Goal: Task Accomplishment & Management: Complete application form

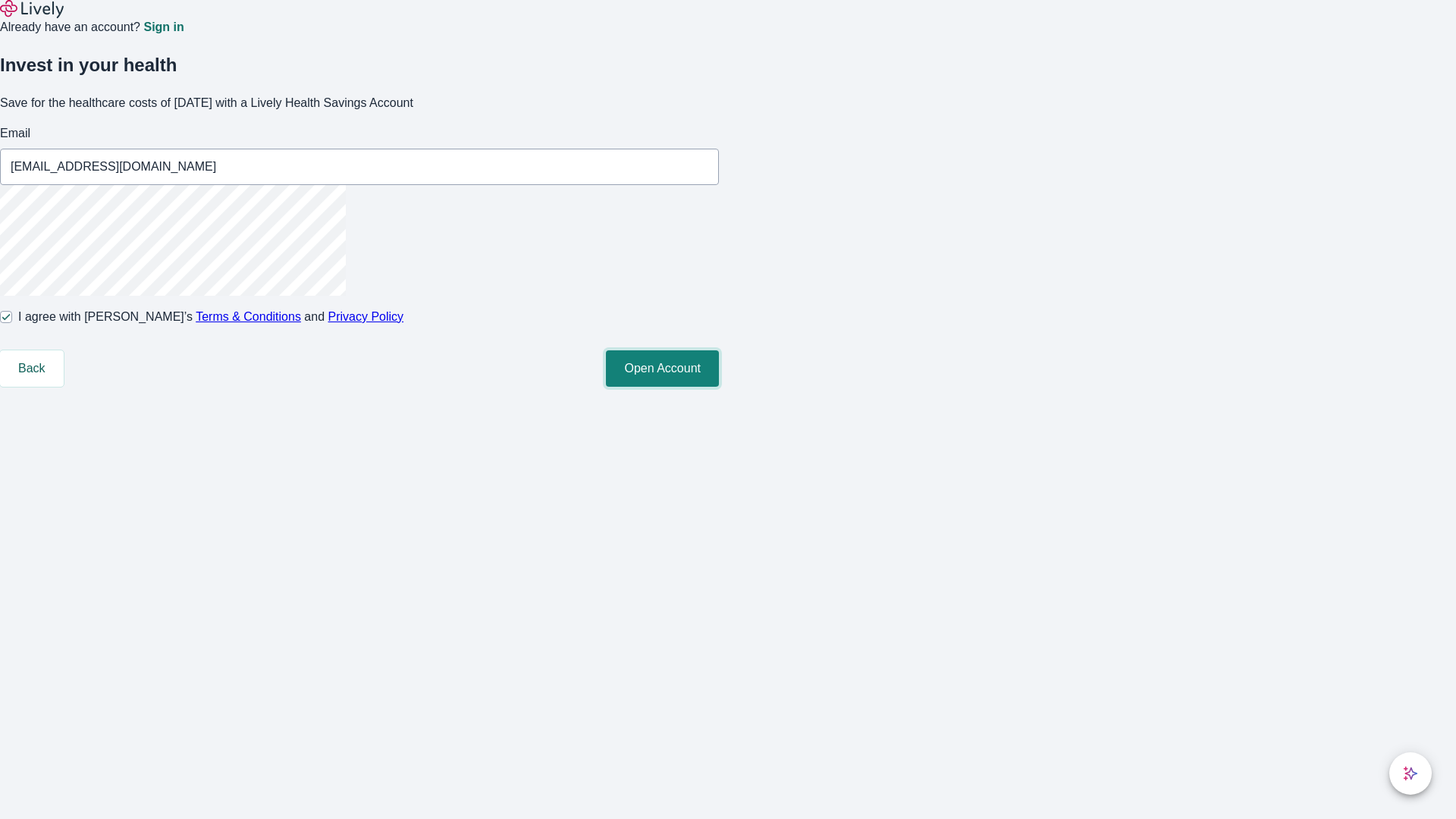
click at [719, 386] on button "Open Account" at bounding box center [662, 368] width 113 height 36
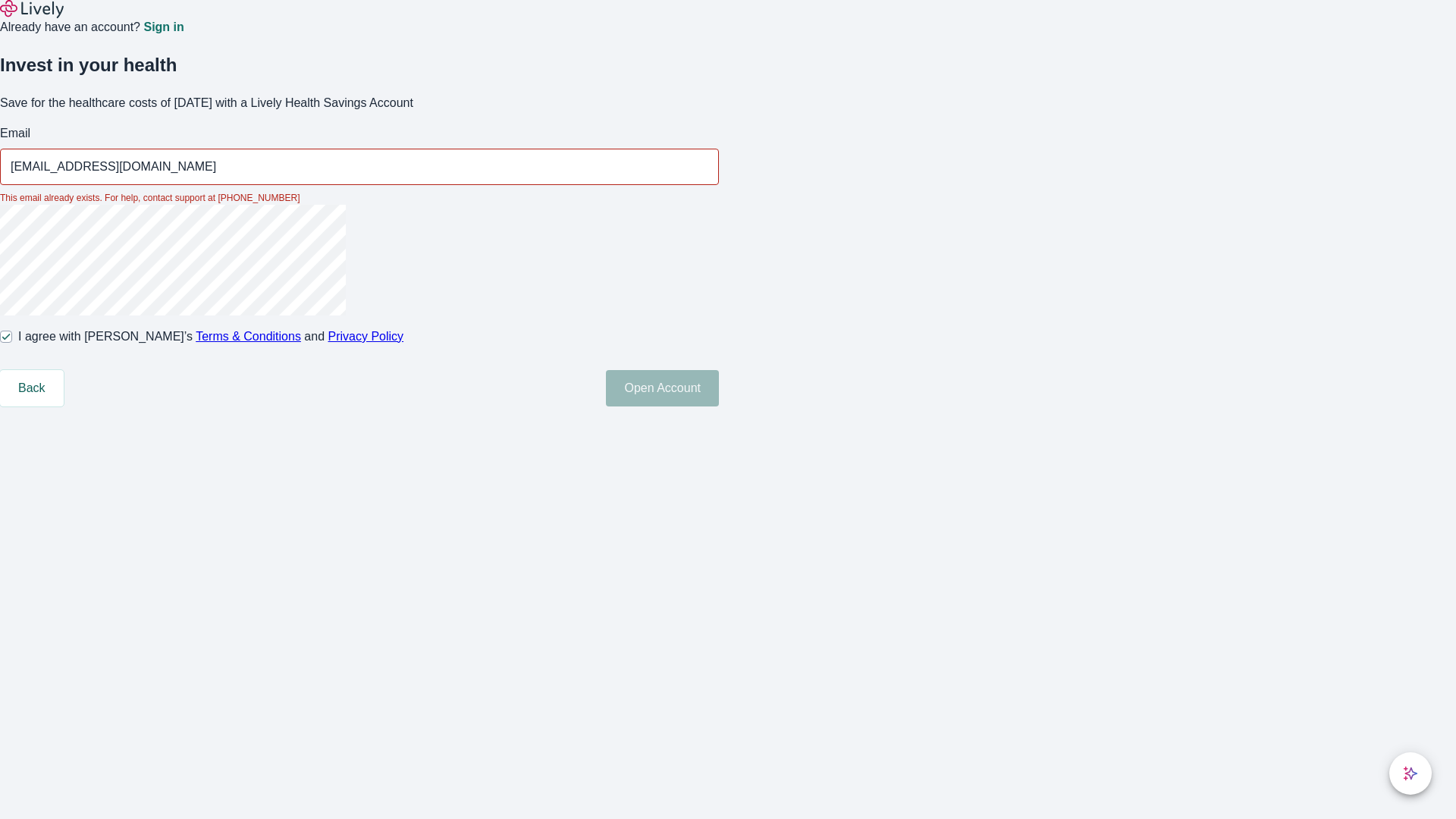
type input "[EMAIL_ADDRESS][DOMAIN_NAME]"
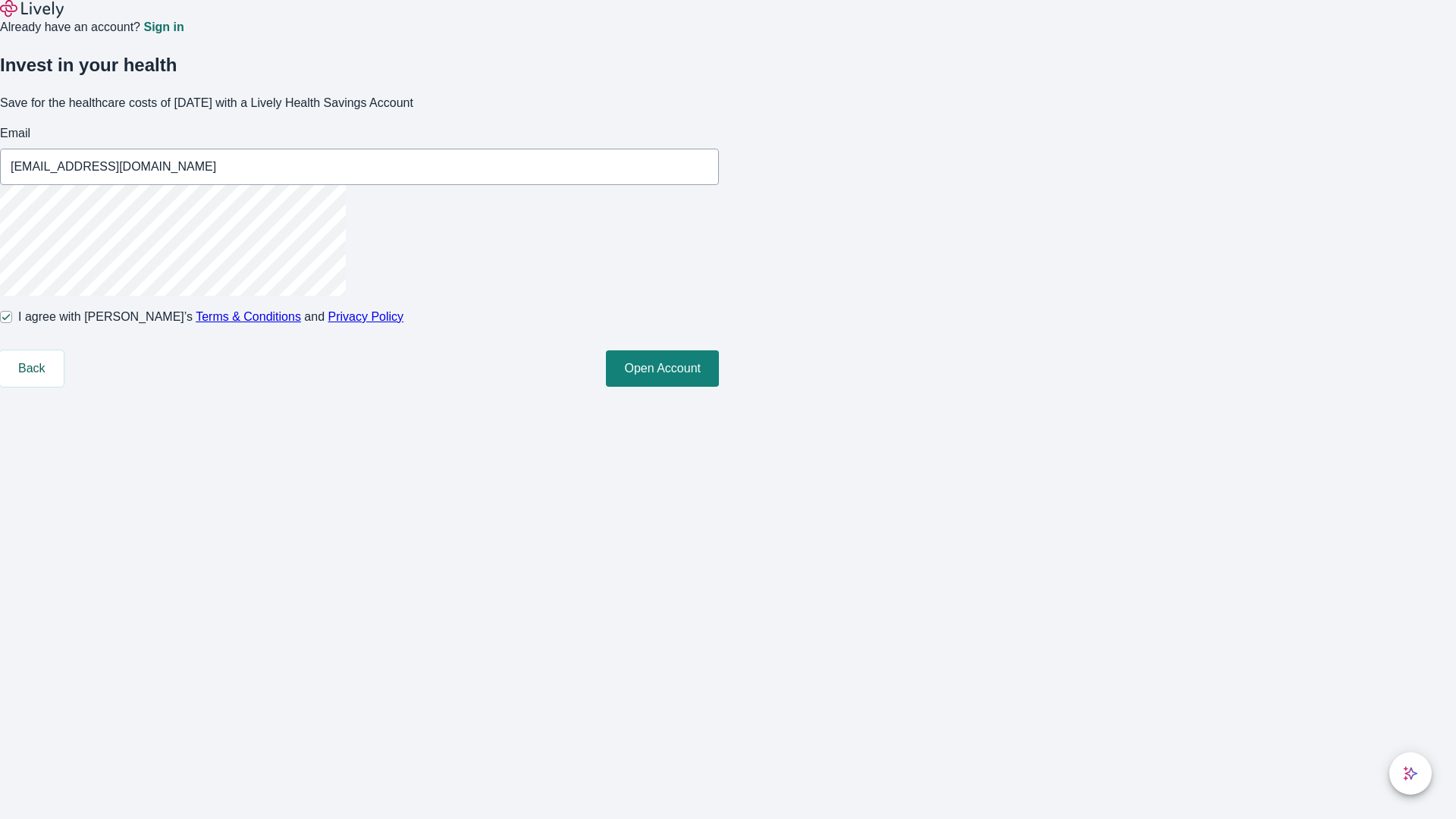
click at [12, 323] on input "I agree with Lively’s Terms & Conditions and Privacy Policy" at bounding box center [6, 317] width 12 height 12
checkbox input "false"
type input "[EMAIL_ADDRESS][DOMAIN_NAME]"
click at [12, 323] on input "I agree with Lively’s Terms & Conditions and Privacy Policy" at bounding box center [6, 317] width 12 height 12
checkbox input "true"
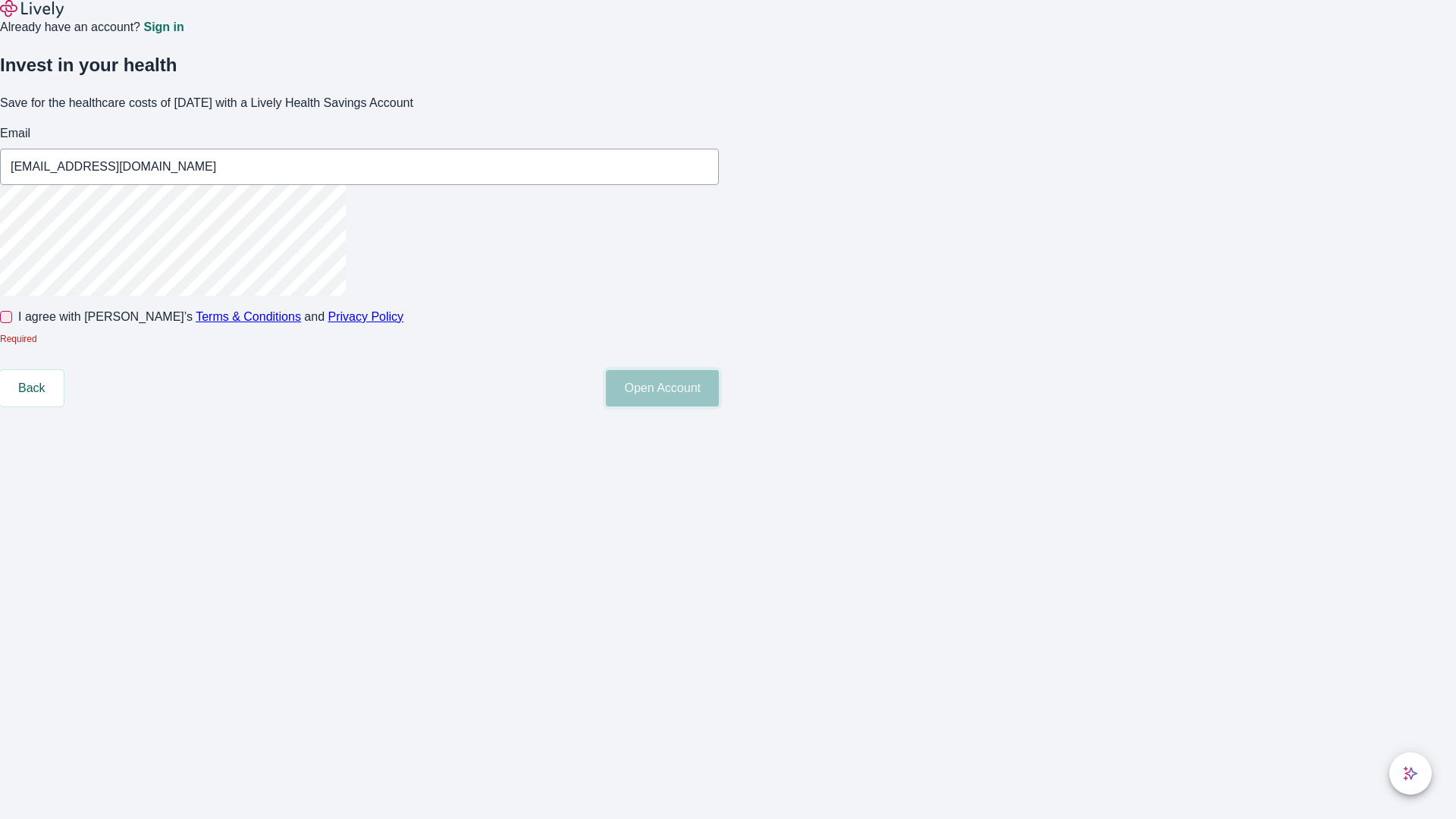
click at [719, 406] on button "Open Account" at bounding box center [662, 388] width 113 height 36
